Goal: Information Seeking & Learning: Learn about a topic

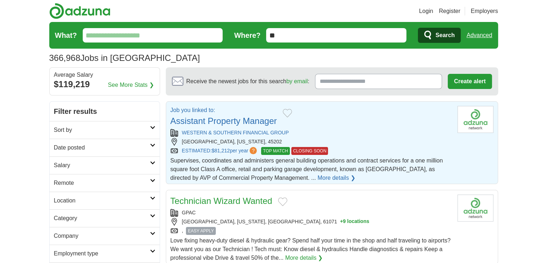
click at [318, 178] on link "More details ❯" at bounding box center [337, 177] width 38 height 9
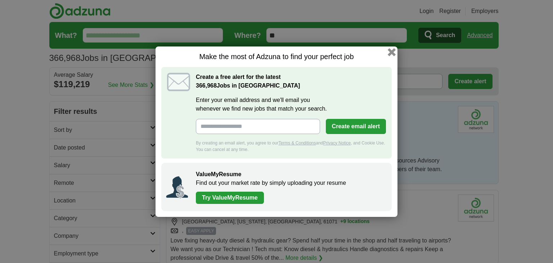
click at [390, 54] on button "button" at bounding box center [392, 52] width 8 height 8
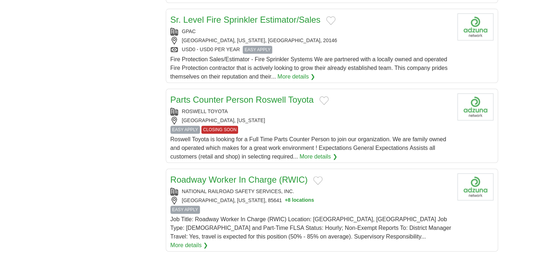
scroll to position [821, 0]
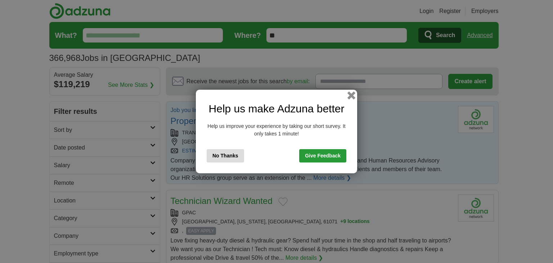
click at [352, 95] on button "button" at bounding box center [351, 95] width 8 height 8
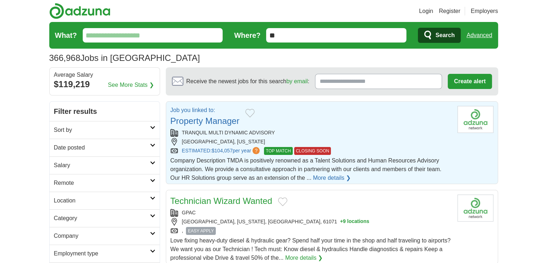
click at [332, 175] on link "More details ❯" at bounding box center [332, 177] width 38 height 9
